Goal: Information Seeking & Learning: Learn about a topic

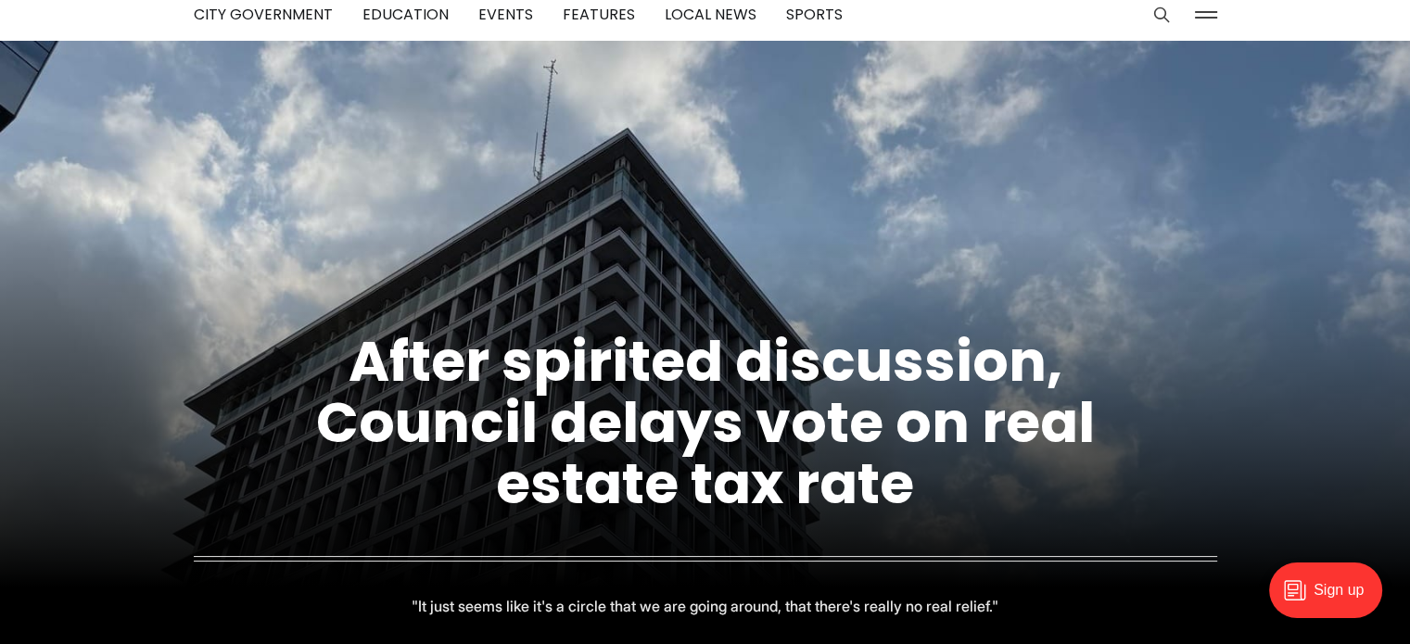
scroll to position [185, 0]
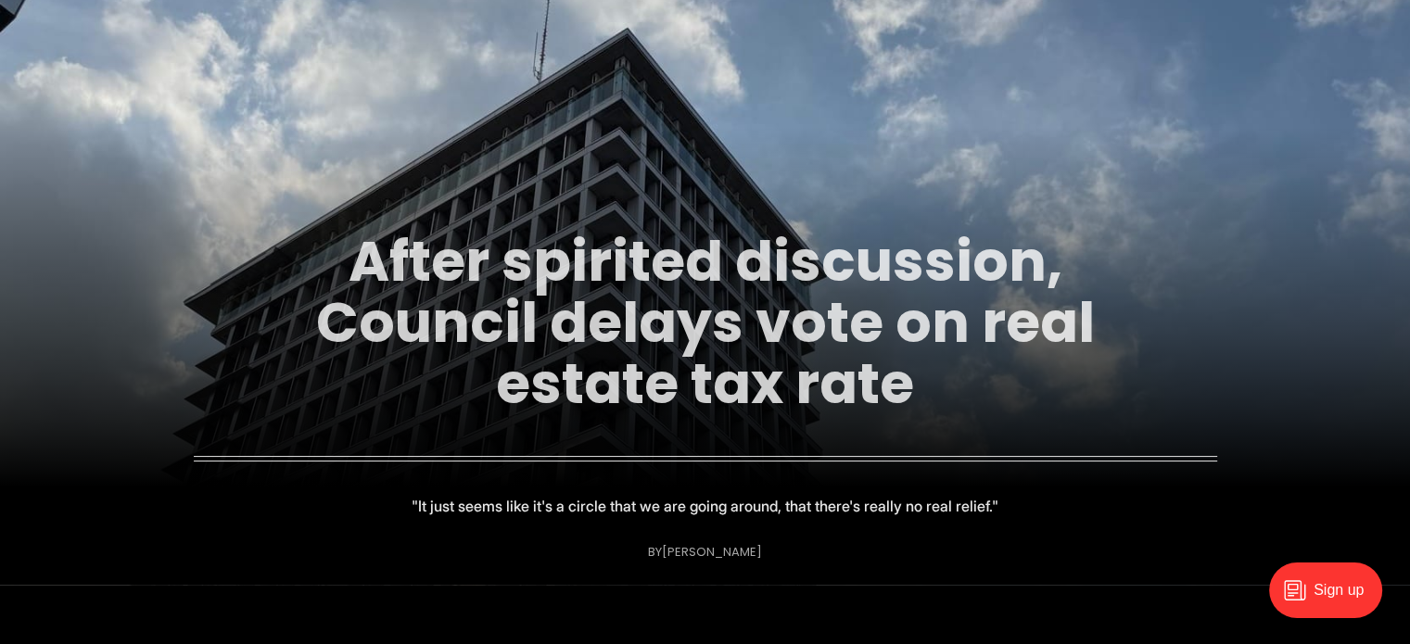
click at [770, 330] on link "After spirited discussion, Council delays vote on real estate tax rate" at bounding box center [705, 323] width 779 height 200
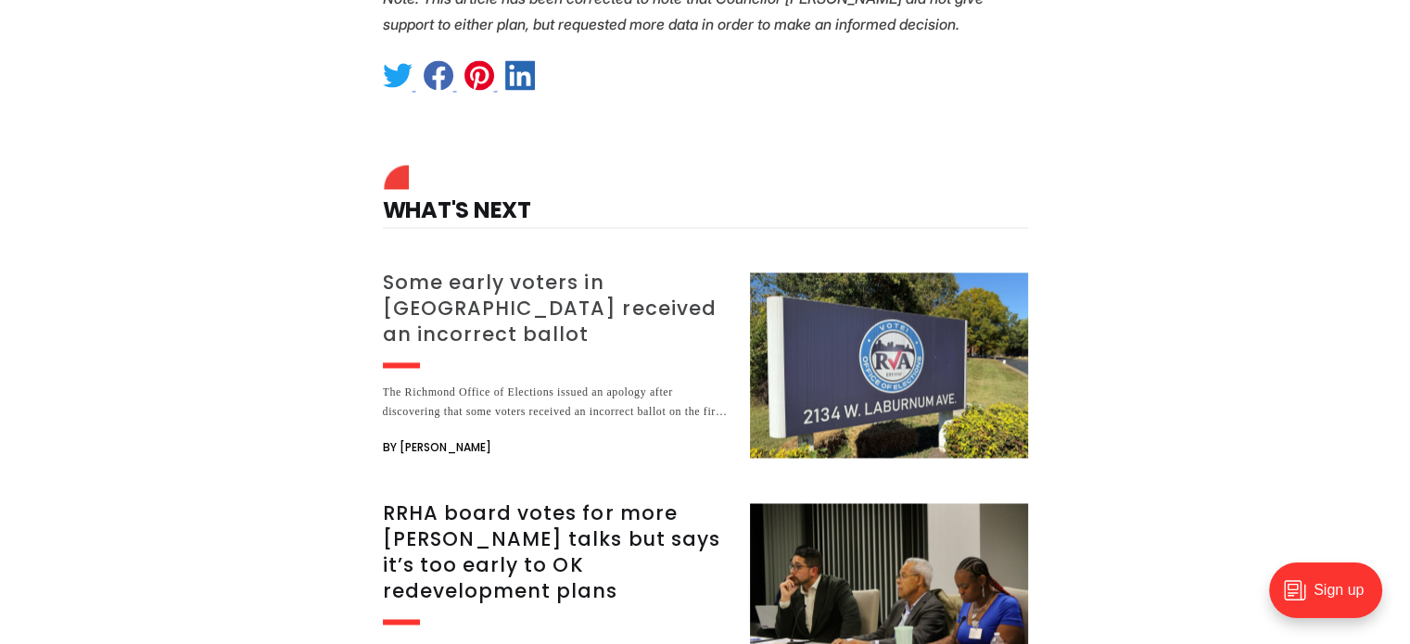
scroll to position [2874, 0]
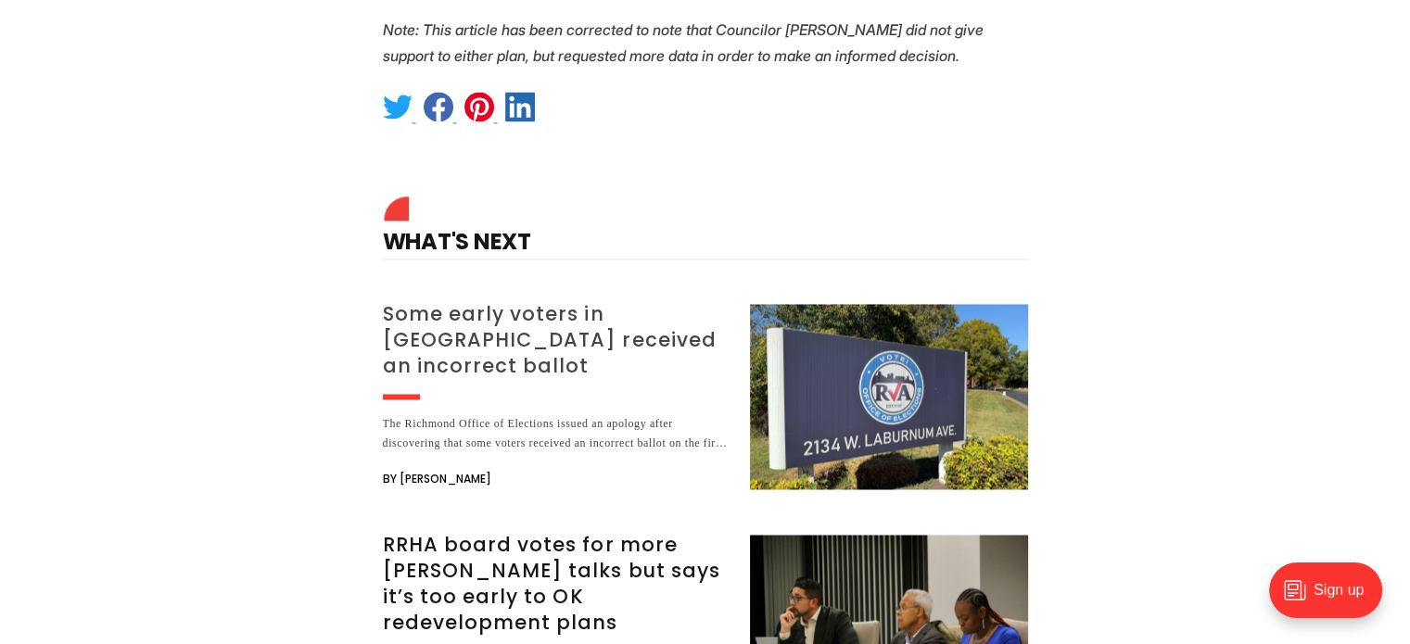
click at [832, 304] on img at bounding box center [889, 396] width 278 height 185
